Goal: Task Accomplishment & Management: Use online tool/utility

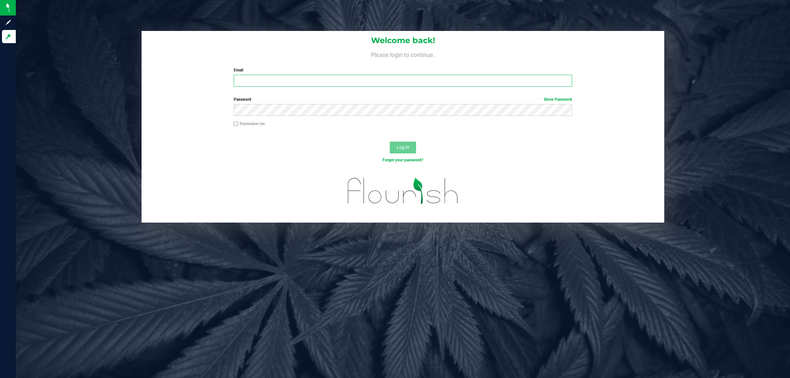
click at [329, 81] on input "Email" at bounding box center [403, 81] width 339 height 12
type input "[EMAIL_ADDRESS][DOMAIN_NAME]"
click at [390, 142] on button "Log In" at bounding box center [403, 148] width 26 height 12
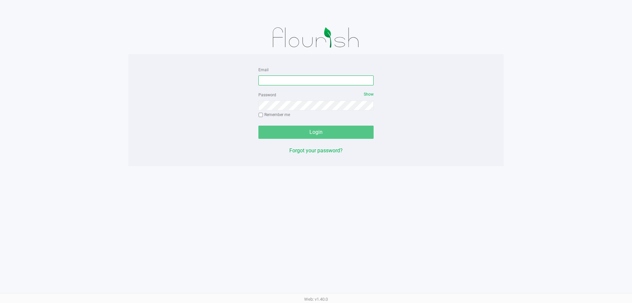
click at [265, 77] on input "Email" at bounding box center [315, 80] width 115 height 10
type input "[EMAIL_ADDRESS][DOMAIN_NAME]"
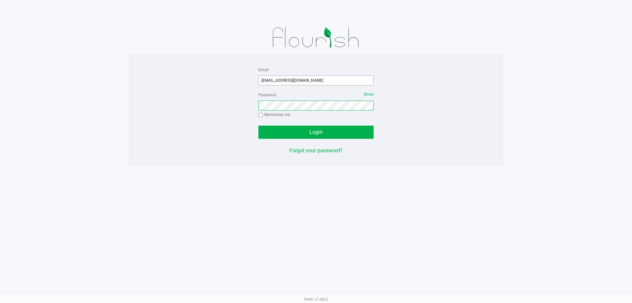
click at [258, 125] on button "Login" at bounding box center [315, 131] width 115 height 13
